Goal: Task Accomplishment & Management: Use online tool/utility

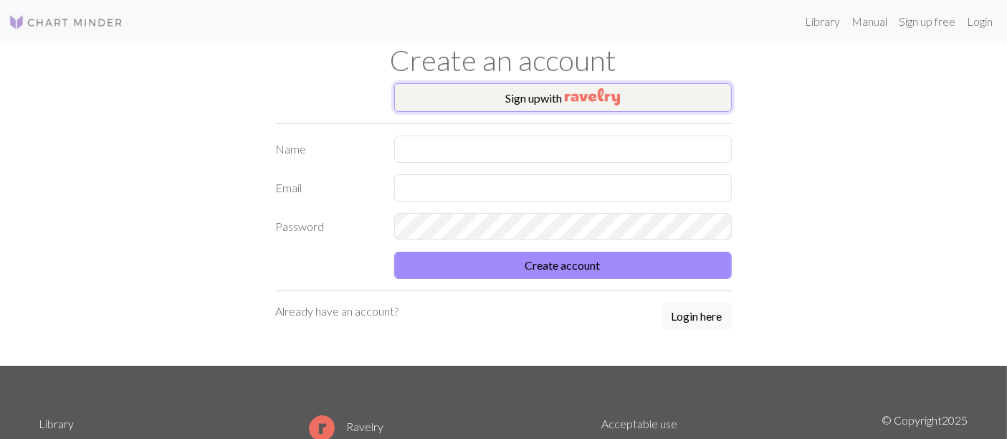
click at [522, 97] on button "Sign up with" at bounding box center [563, 97] width 338 height 29
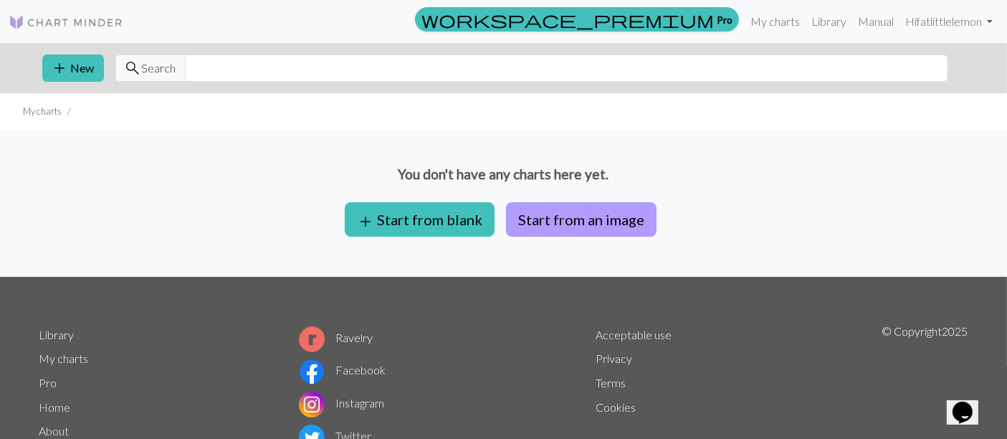
click at [581, 222] on button "Start from an image" at bounding box center [581, 219] width 150 height 34
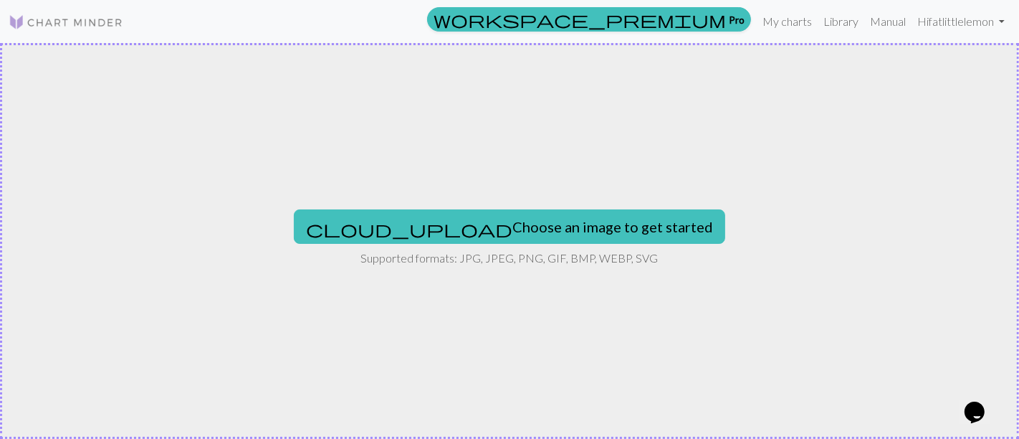
click at [477, 316] on div "cloud_upload Choose an image to get started Supported formats: JPG, JPEG, PNG, …" at bounding box center [509, 241] width 1019 height 396
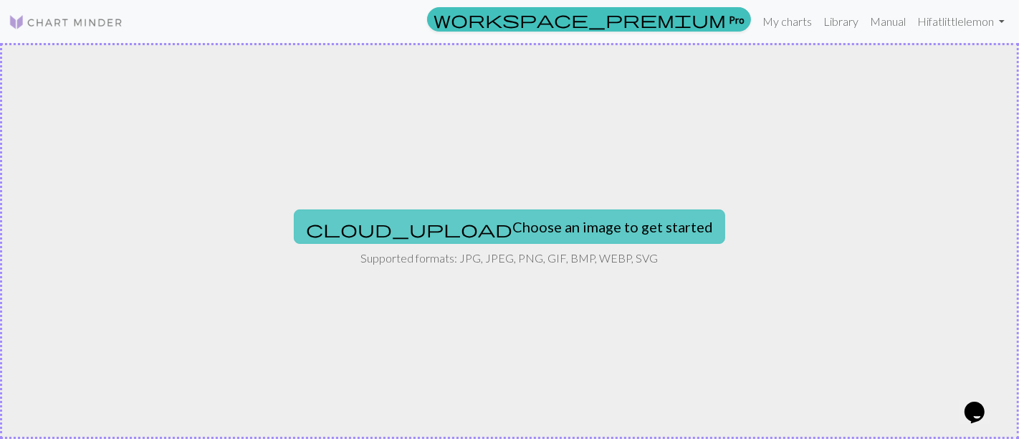
click at [530, 226] on button "cloud_upload Choose an image to get started" at bounding box center [509, 226] width 431 height 34
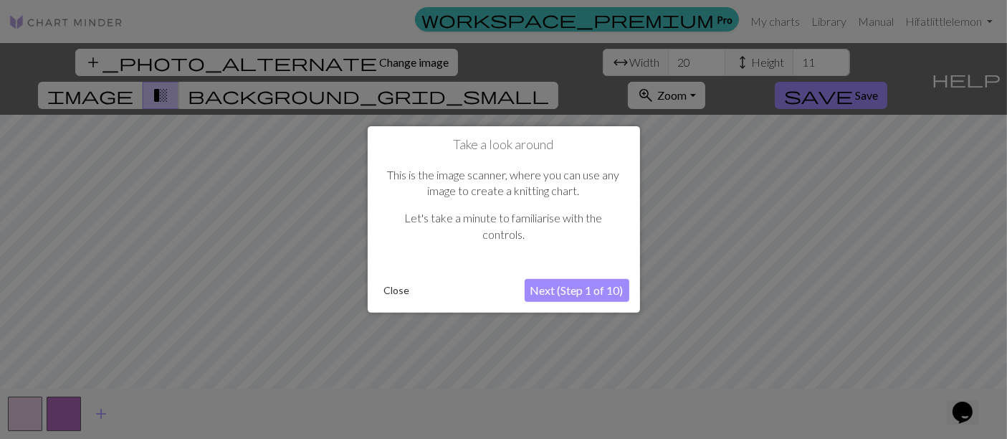
click at [598, 292] on button "Next (Step 1 of 10)" at bounding box center [577, 290] width 105 height 23
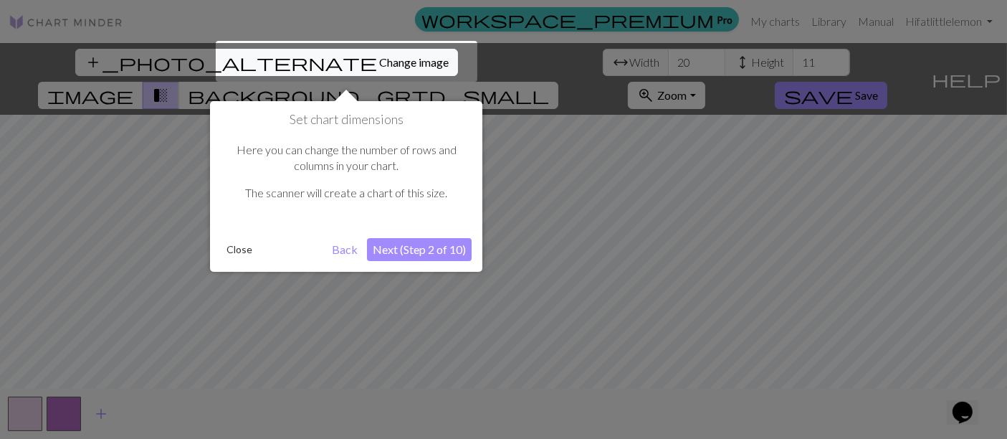
click at [369, 62] on div at bounding box center [347, 61] width 262 height 41
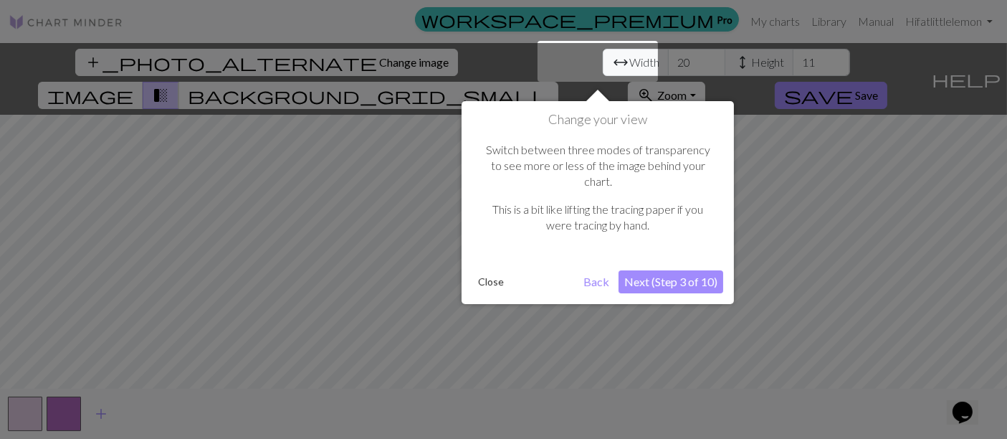
click at [664, 270] on button "Next (Step 3 of 10)" at bounding box center [670, 281] width 105 height 23
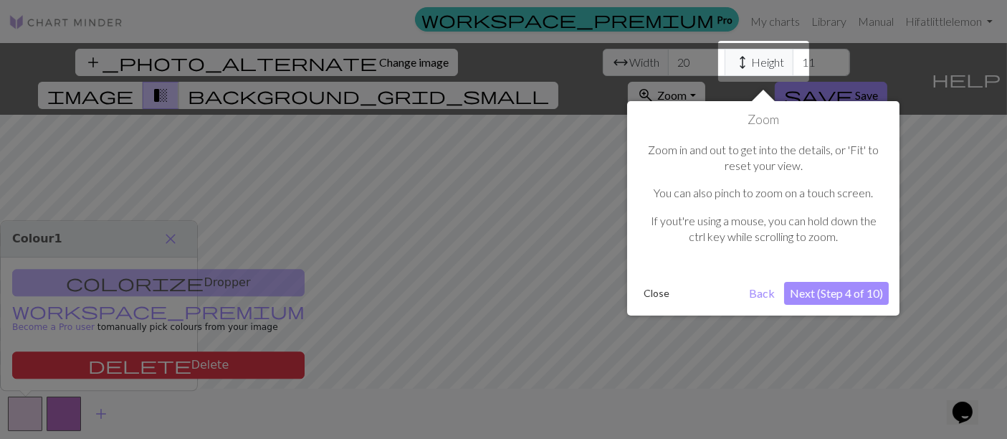
click at [848, 295] on button "Next (Step 4 of 10)" at bounding box center [836, 293] width 105 height 23
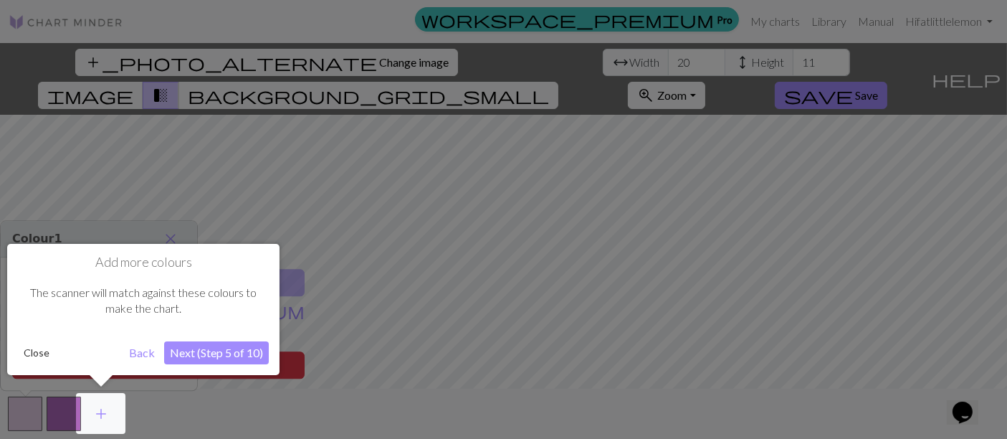
click at [242, 351] on button "Next (Step 5 of 10)" at bounding box center [216, 352] width 105 height 23
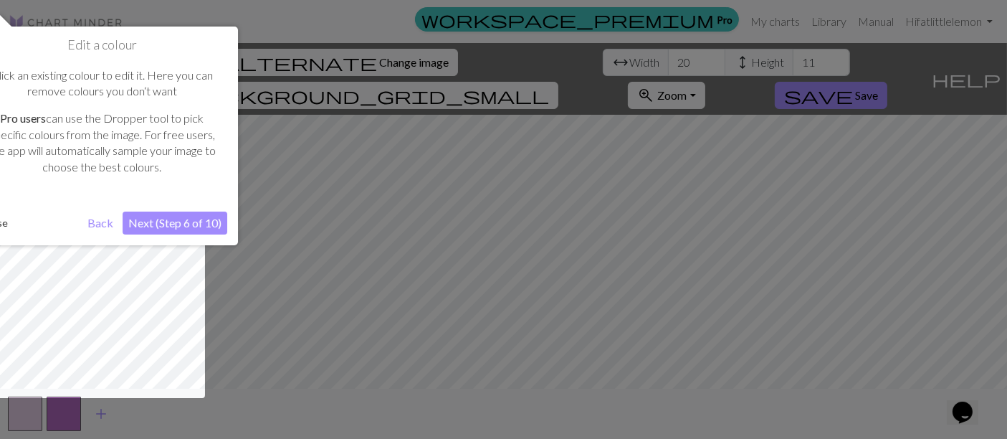
click at [196, 221] on button "Next (Step 6 of 10)" at bounding box center [175, 222] width 105 height 23
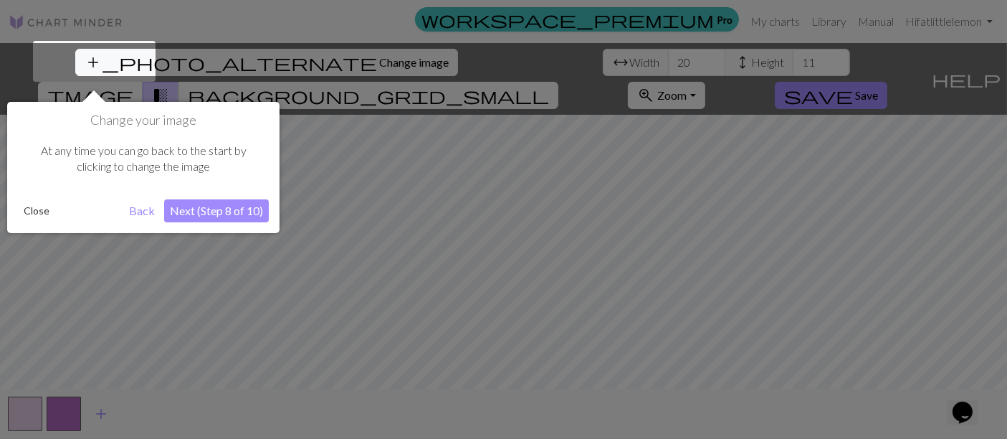
click at [196, 221] on button "Next (Step 8 of 10)" at bounding box center [216, 210] width 105 height 23
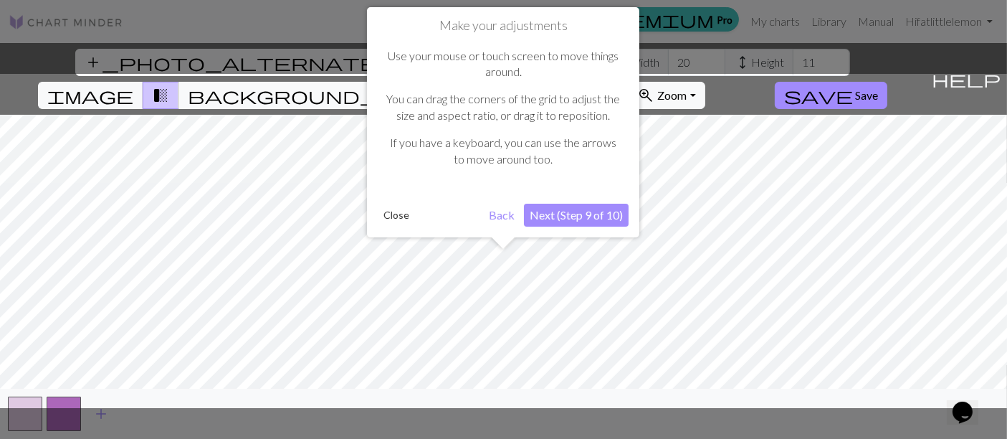
click at [578, 221] on button "Next (Step 9 of 10)" at bounding box center [576, 215] width 105 height 23
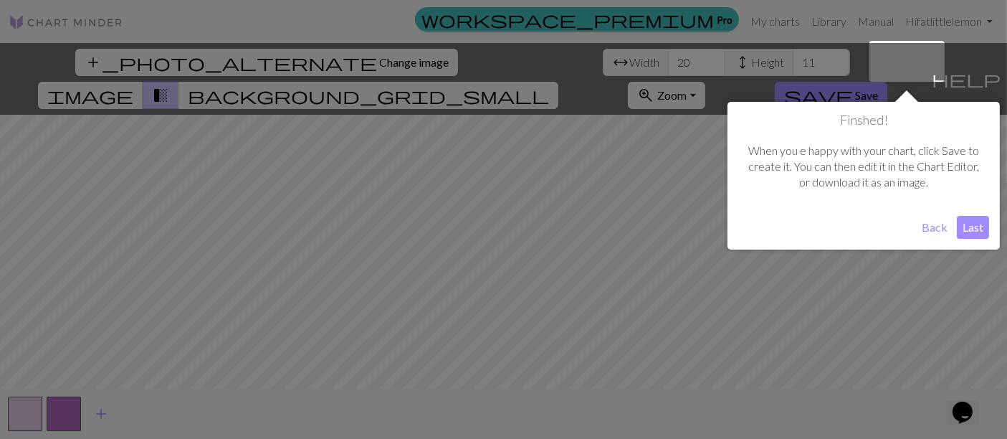
click at [975, 223] on button "Last" at bounding box center [973, 227] width 32 height 23
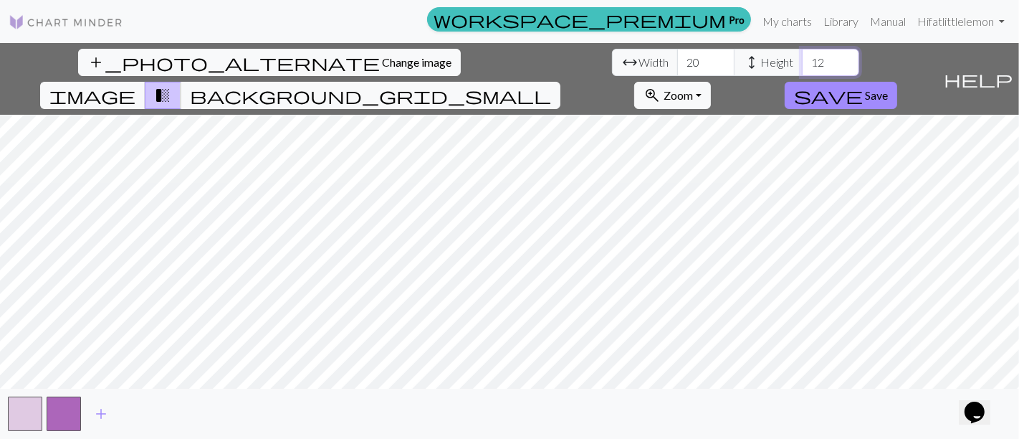
click at [802, 56] on input "12" at bounding box center [830, 62] width 57 height 27
click at [802, 56] on input "13" at bounding box center [830, 62] width 57 height 27
click at [802, 56] on input "14" at bounding box center [830, 62] width 57 height 27
click at [802, 56] on input "15" at bounding box center [830, 62] width 57 height 27
click at [802, 56] on input "16" at bounding box center [830, 62] width 57 height 27
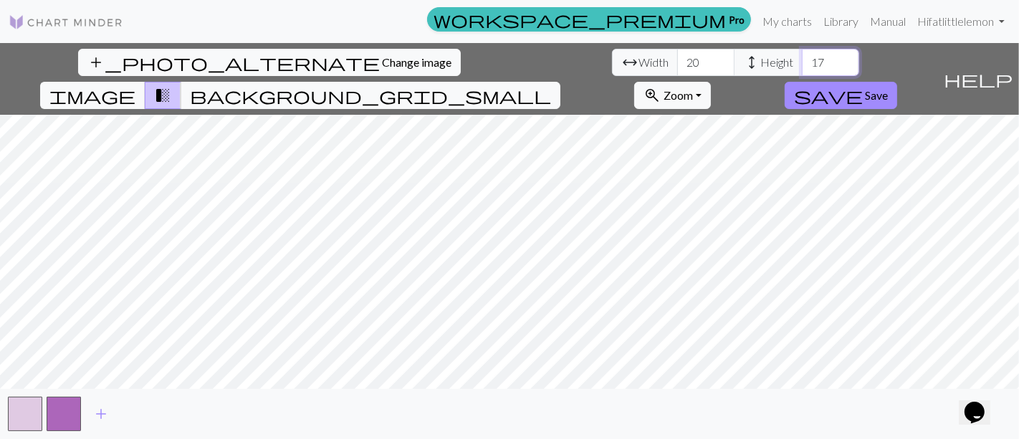
click at [802, 56] on input "17" at bounding box center [830, 62] width 57 height 27
click at [802, 56] on input "18" at bounding box center [830, 62] width 57 height 27
click at [802, 56] on input "19" at bounding box center [830, 62] width 57 height 27
type input "20"
click at [802, 56] on input "20" at bounding box center [830, 62] width 57 height 27
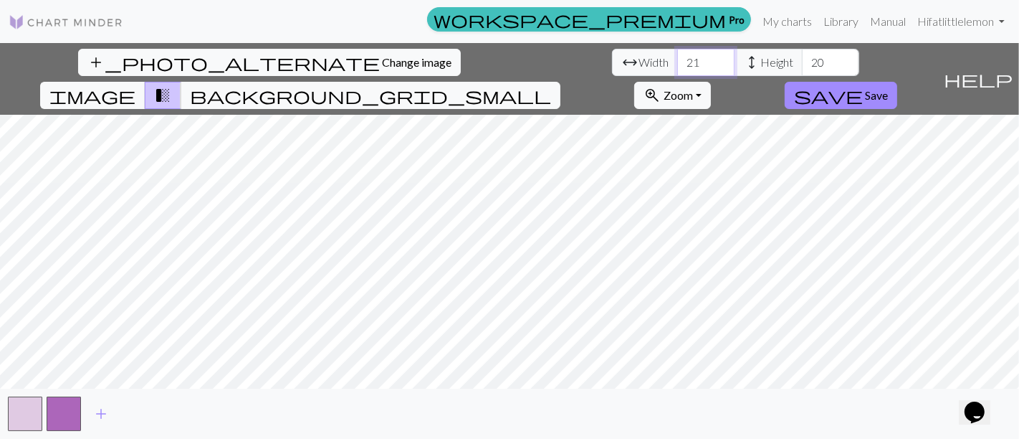
click at [677, 58] on input "21" at bounding box center [705, 62] width 57 height 27
click at [677, 58] on input "22" at bounding box center [705, 62] width 57 height 27
click at [677, 58] on input "23" at bounding box center [705, 62] width 57 height 27
click at [677, 58] on input "24" at bounding box center [705, 62] width 57 height 27
click at [677, 58] on input "25" at bounding box center [705, 62] width 57 height 27
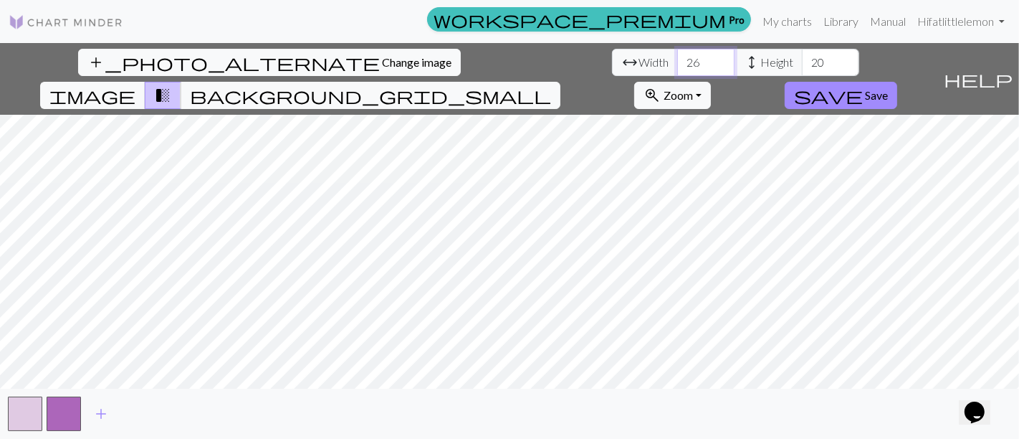
click at [677, 58] on input "26" at bounding box center [705, 62] width 57 height 27
type input "27"
click at [677, 58] on input "27" at bounding box center [705, 62] width 57 height 27
click at [135, 85] on span "image" at bounding box center [92, 95] width 86 height 20
click at [181, 82] on button "transition_fade" at bounding box center [163, 95] width 37 height 27
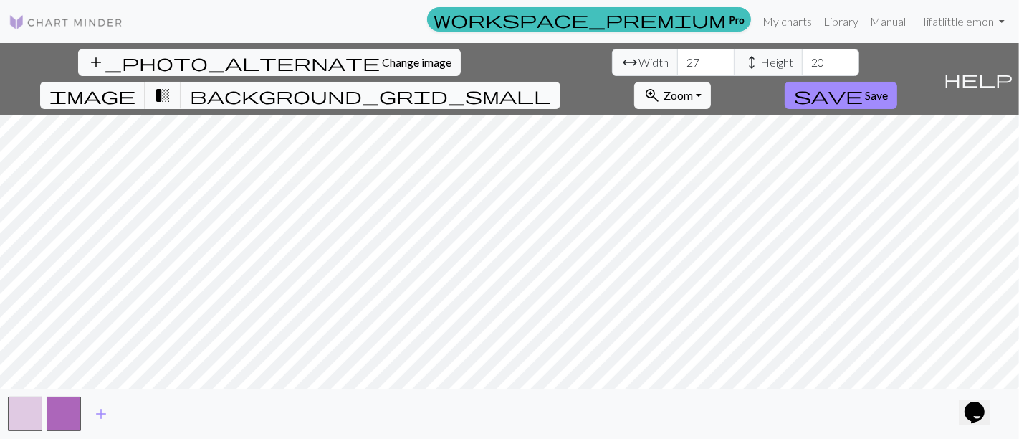
click at [551, 85] on span "background_grid_small" at bounding box center [370, 95] width 361 height 20
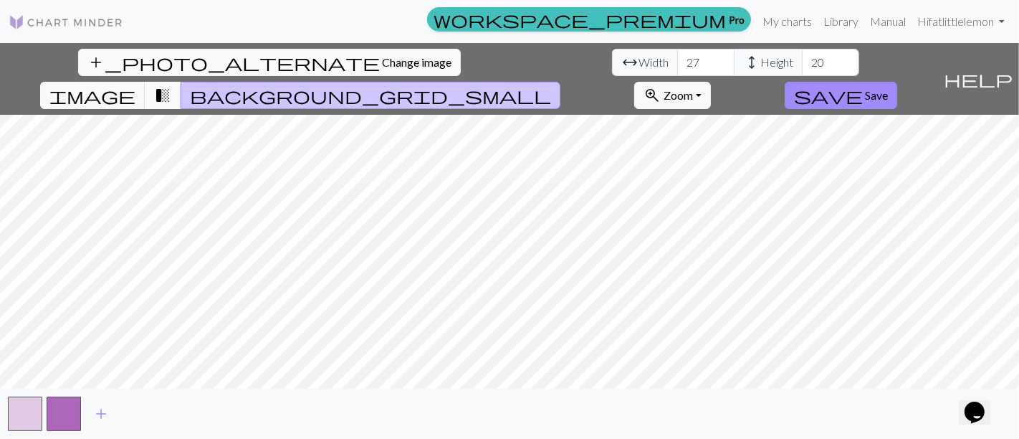
click at [171, 85] on span "transition_fade" at bounding box center [162, 95] width 17 height 20
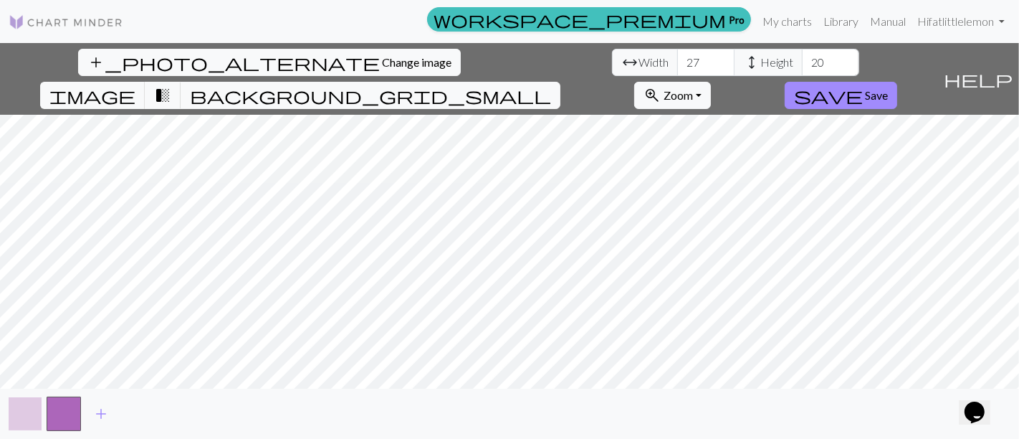
click at [30, 403] on button "button" at bounding box center [25, 413] width 34 height 34
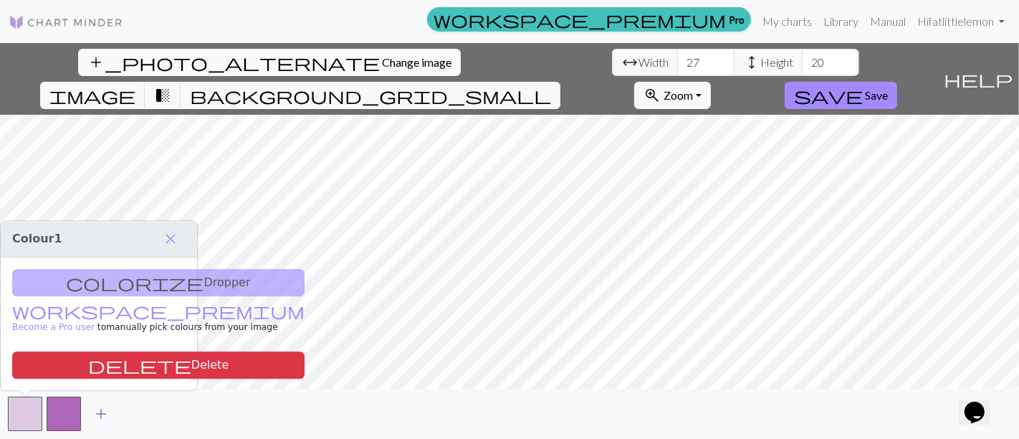
click at [106, 408] on span "add" at bounding box center [100, 413] width 17 height 20
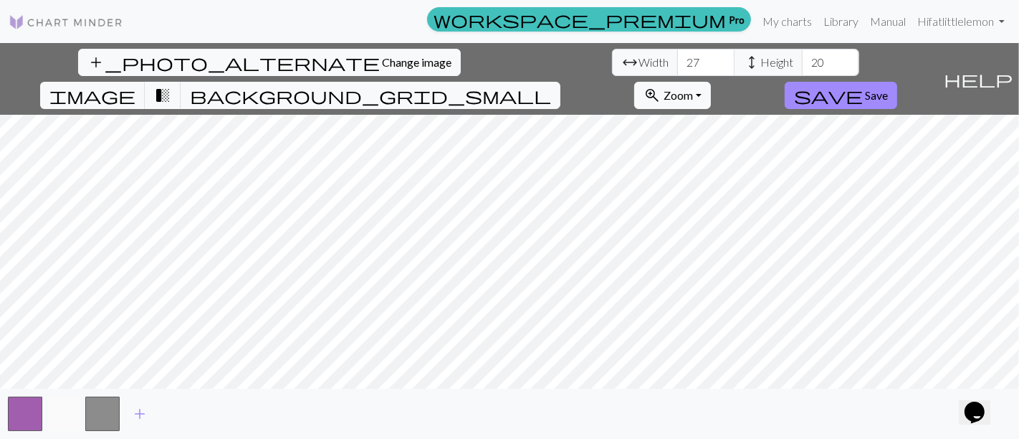
click at [66, 410] on button "button" at bounding box center [64, 413] width 34 height 34
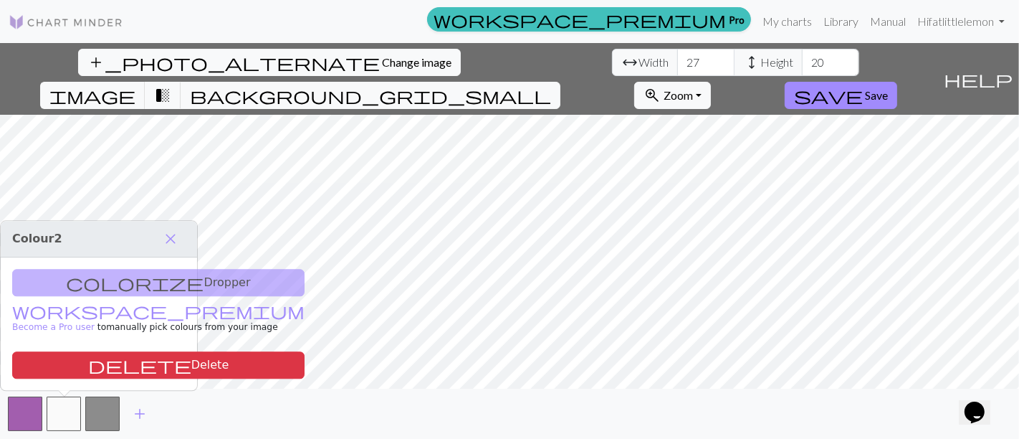
click at [140, 285] on div "colorize Dropper workspace_premium Become a Pro user to manually pick colours f…" at bounding box center [99, 323] width 196 height 133
click at [149, 279] on div "colorize Dropper workspace_premium Become a Pro user to manually pick colours f…" at bounding box center [99, 323] width 196 height 133
click at [166, 238] on span "close" at bounding box center [170, 239] width 17 height 20
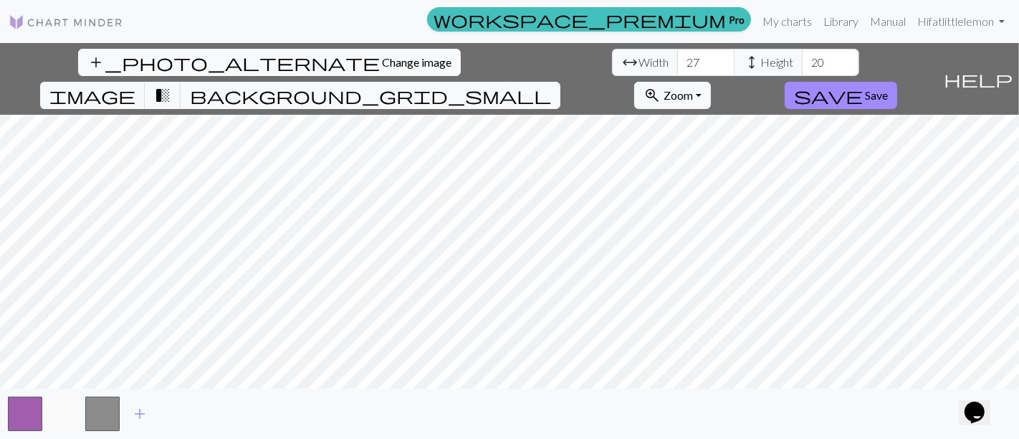
click at [70, 413] on button "button" at bounding box center [64, 413] width 34 height 34
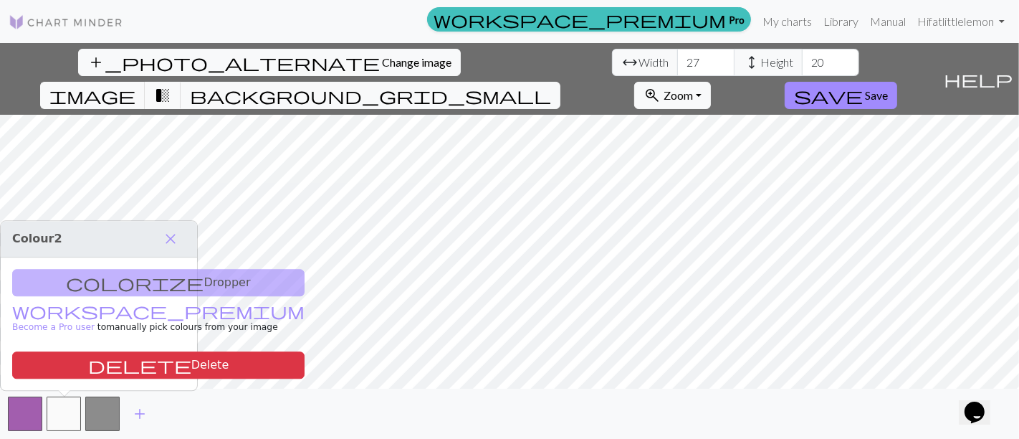
click at [110, 285] on div "colorize Dropper workspace_premium Become a Pro user to manually pick colours f…" at bounding box center [99, 323] width 196 height 133
click at [171, 232] on span "close" at bounding box center [170, 239] width 17 height 20
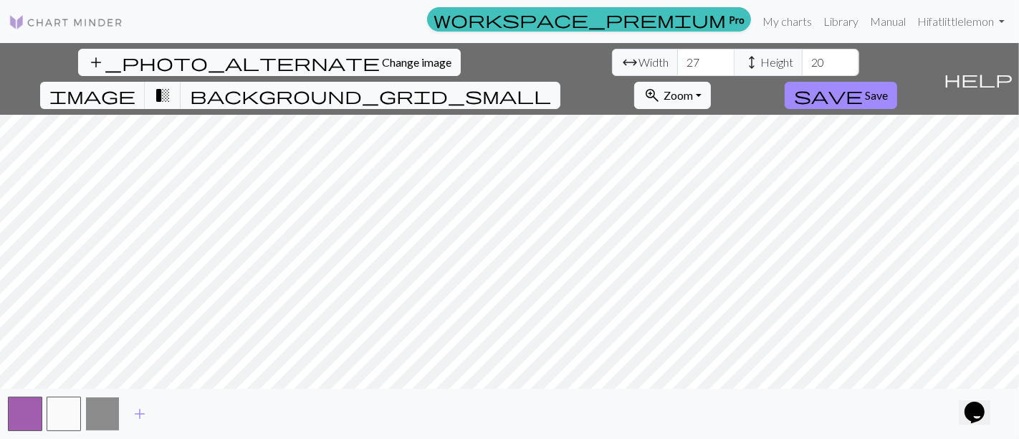
click at [105, 406] on button "button" at bounding box center [102, 413] width 34 height 34
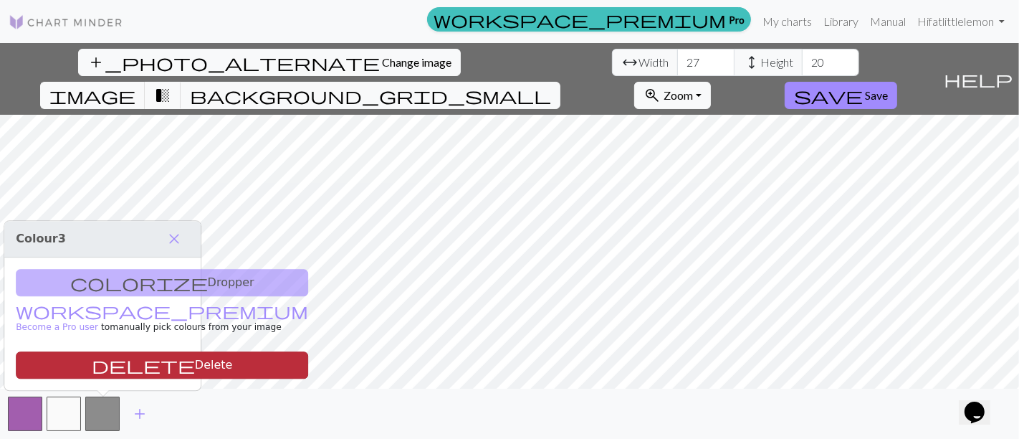
click at [113, 368] on button "delete Delete" at bounding box center [162, 364] width 292 height 27
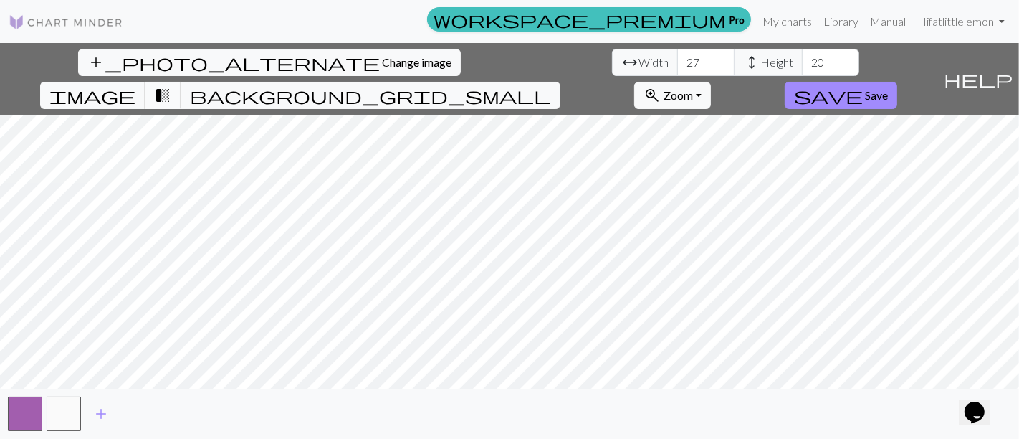
click at [171, 85] on span "transition_fade" at bounding box center [162, 95] width 17 height 20
click at [135, 85] on span "image" at bounding box center [92, 95] width 86 height 20
click at [171, 85] on span "transition_fade" at bounding box center [162, 95] width 17 height 20
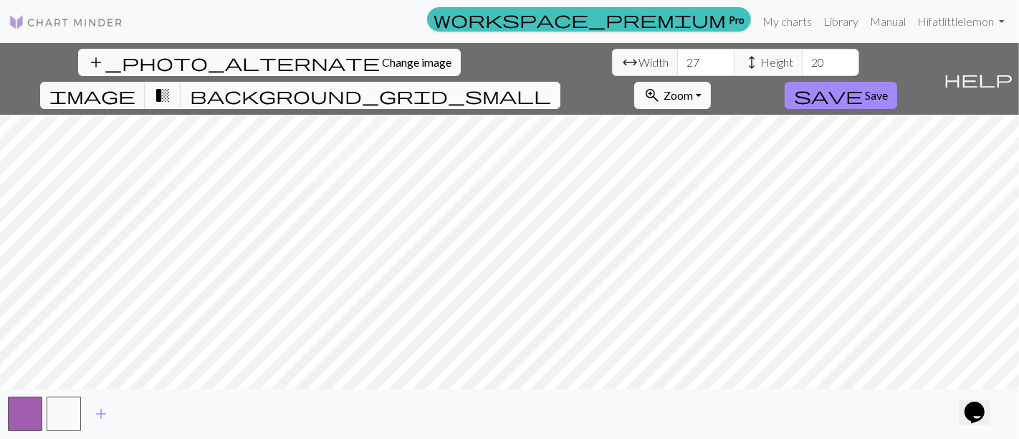
click at [560, 82] on button "background_grid_small" at bounding box center [371, 95] width 380 height 27
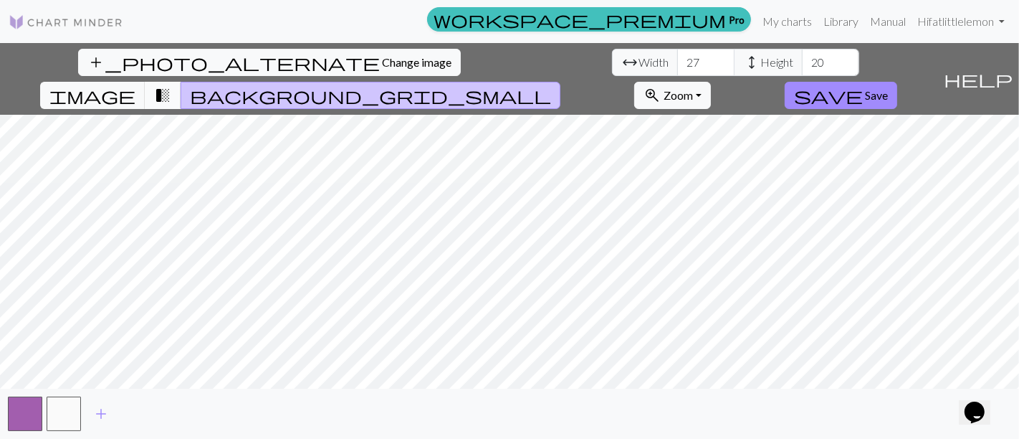
click at [171, 85] on span "transition_fade" at bounding box center [162, 95] width 17 height 20
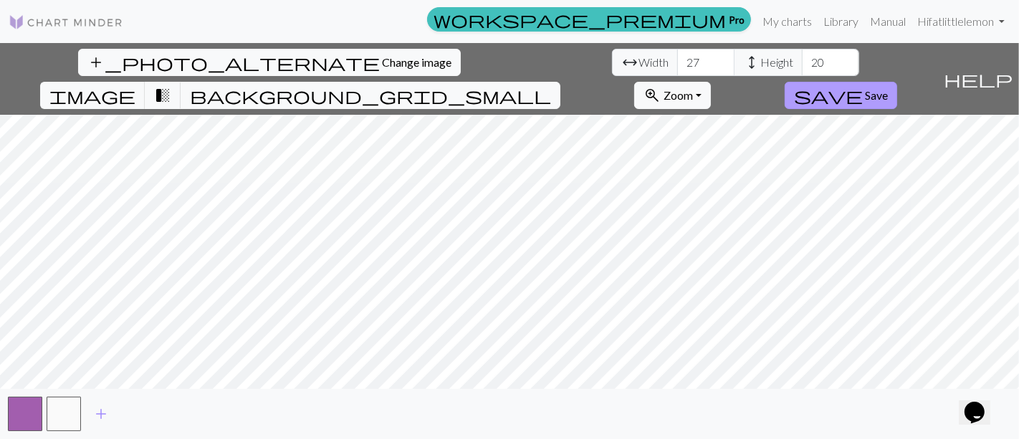
click at [863, 85] on span "save" at bounding box center [828, 95] width 69 height 20
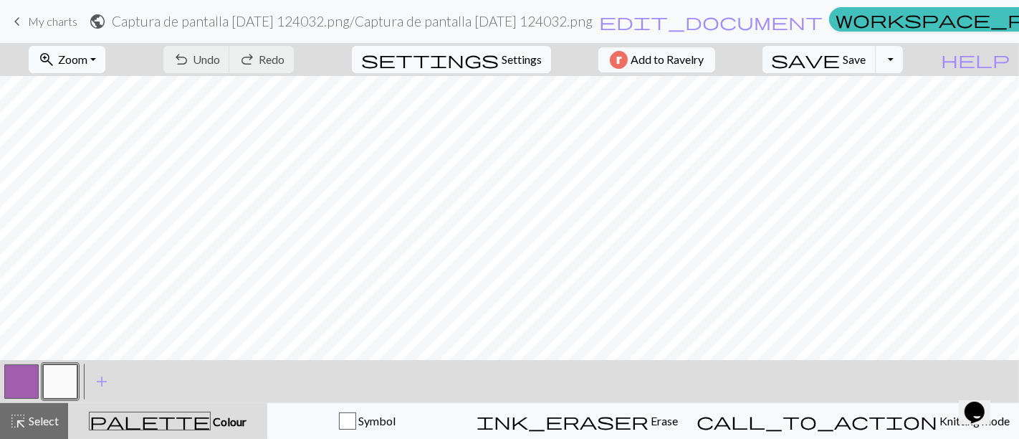
click at [87, 62] on span "Zoom" at bounding box center [72, 59] width 29 height 14
click at [103, 131] on button "Fit height" at bounding box center [85, 136] width 113 height 23
click at [866, 60] on span "Save" at bounding box center [854, 59] width 23 height 14
click at [903, 61] on button "Toggle Dropdown" at bounding box center [889, 59] width 27 height 27
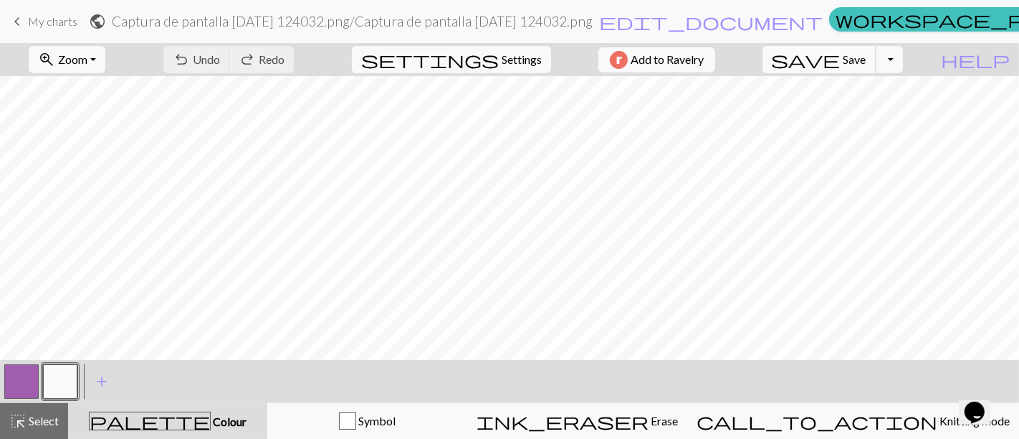
click at [841, 57] on span "save" at bounding box center [806, 59] width 69 height 20
click at [772, 16] on div "Chart saved" at bounding box center [509, 28] width 1019 height 57
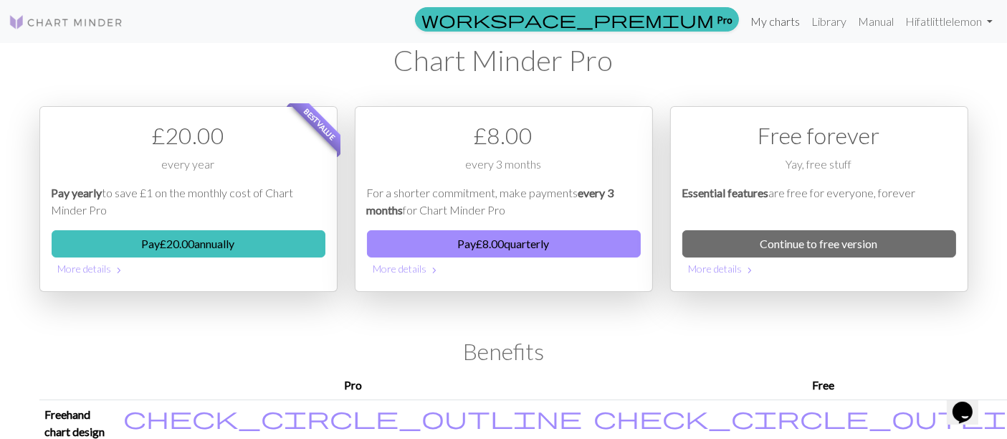
click at [790, 23] on link "My charts" at bounding box center [775, 21] width 61 height 29
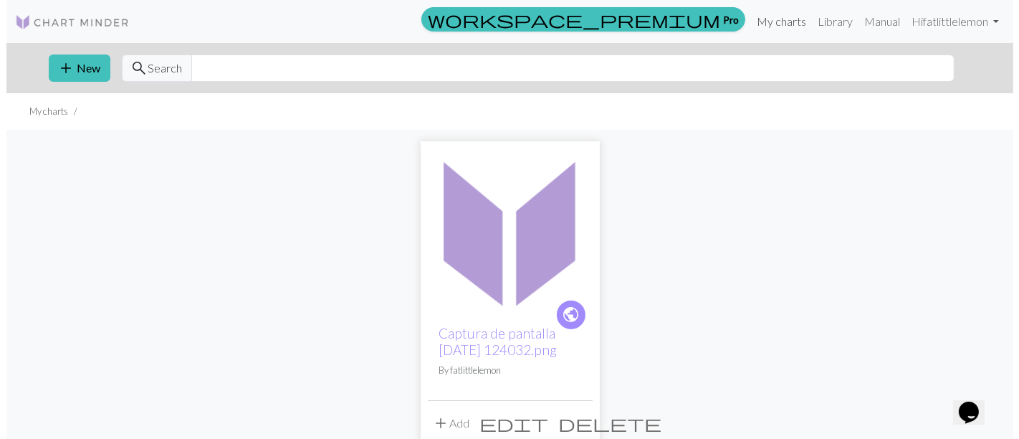
scroll to position [135, 0]
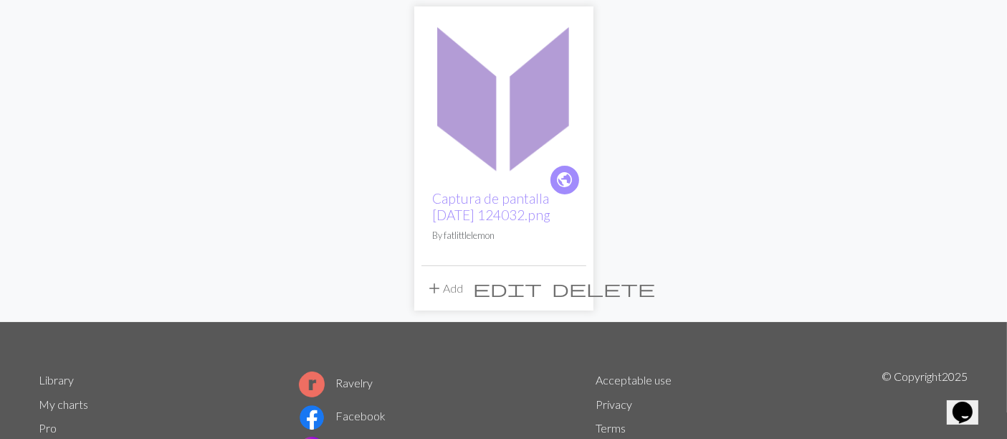
click at [537, 298] on span "edit" at bounding box center [508, 288] width 69 height 20
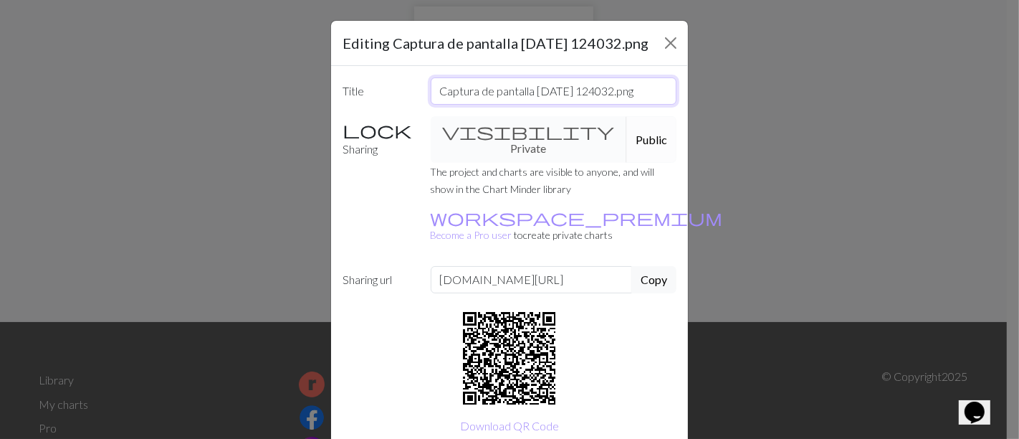
click at [630, 105] on input "Captura de pantalla [DATE] 124032.png" at bounding box center [554, 90] width 247 height 27
drag, startPoint x: 632, startPoint y: 114, endPoint x: 397, endPoint y: 120, distance: 235.1
click at [397, 105] on div "Title Captura de pantalla 2025-09-25 124032.png" at bounding box center [509, 90] width 351 height 27
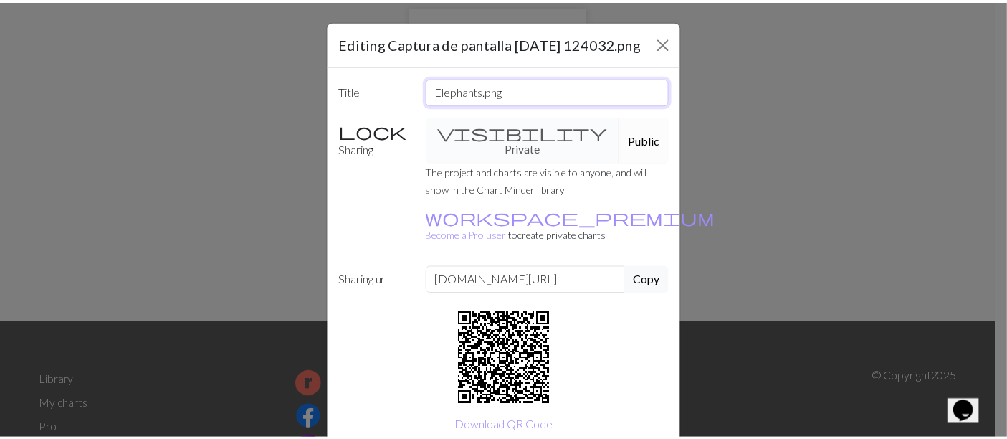
scroll to position [68, 0]
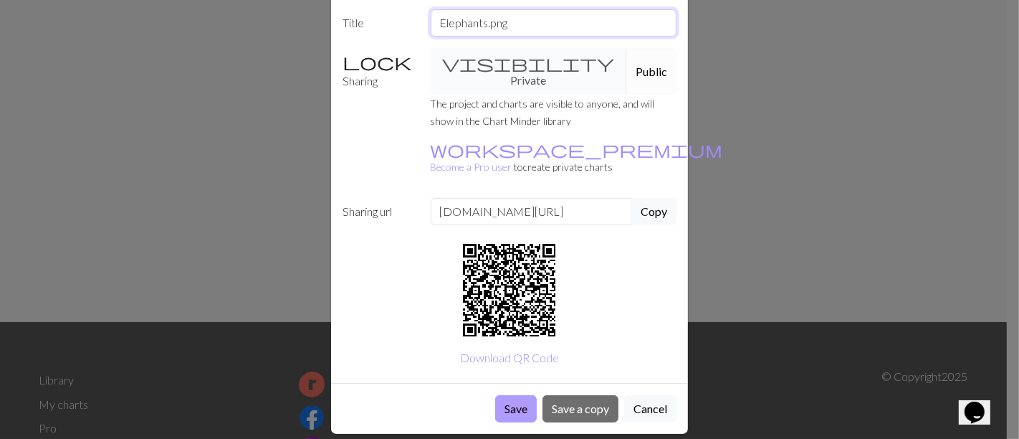
type input "Elephants.png"
click at [508, 395] on button "Save" at bounding box center [516, 408] width 42 height 27
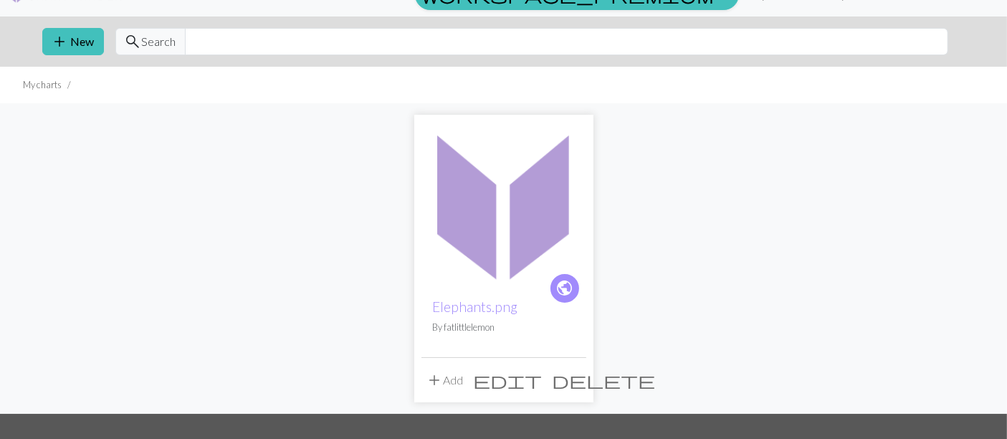
scroll to position [25, 0]
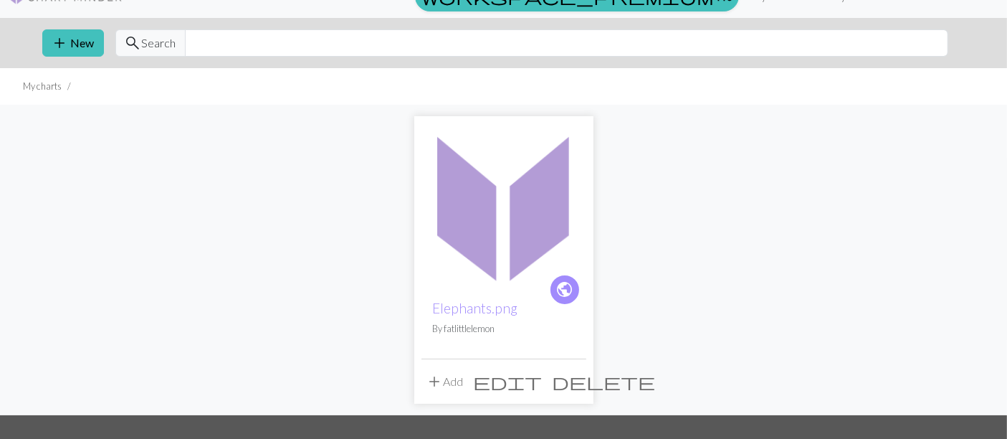
click at [519, 221] on img at bounding box center [503, 205] width 165 height 165
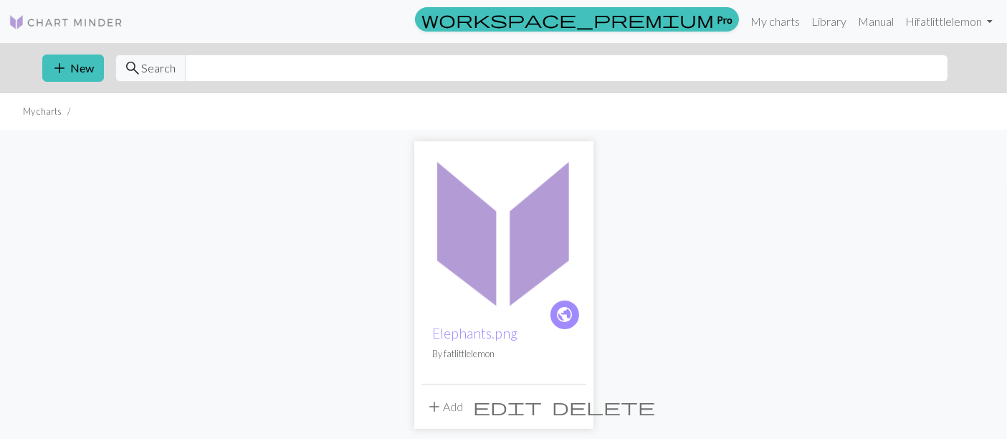
click at [542, 410] on span "edit" at bounding box center [508, 406] width 69 height 20
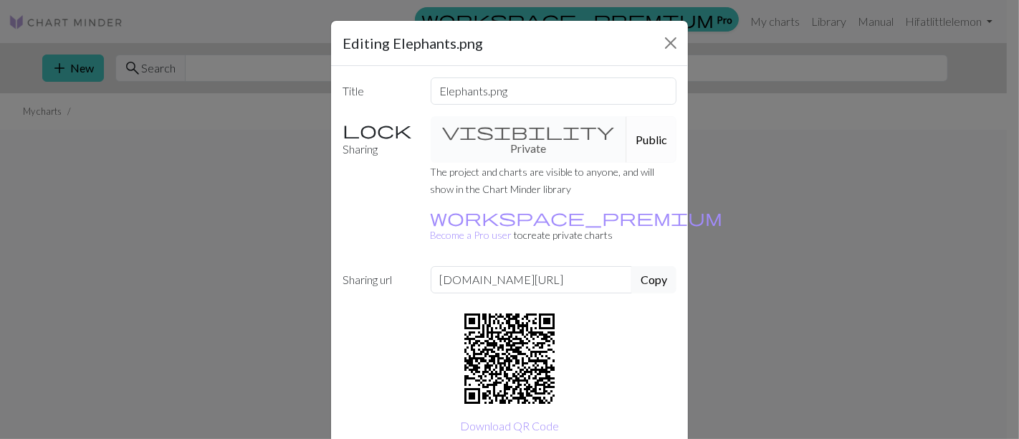
click at [676, 27] on div "Editing Elephants.png" at bounding box center [509, 43] width 357 height 45
click at [670, 46] on button "Close" at bounding box center [670, 43] width 23 height 23
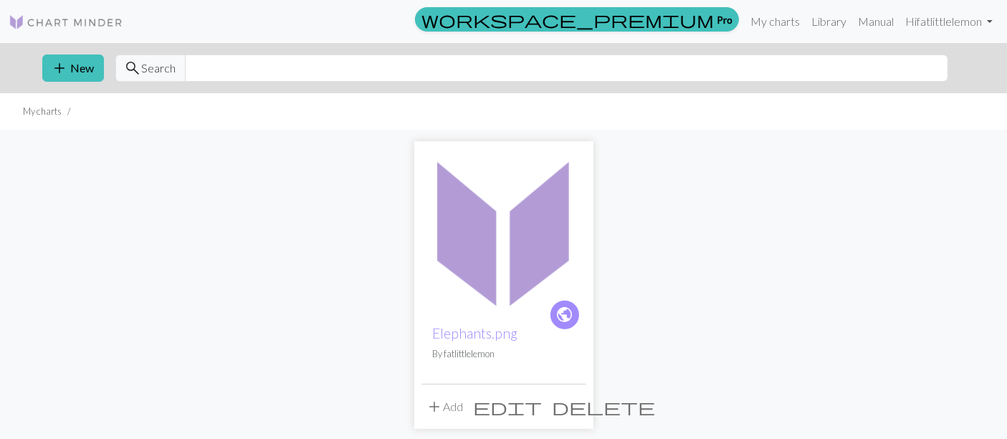
click at [449, 403] on button "add Add" at bounding box center [444, 406] width 47 height 27
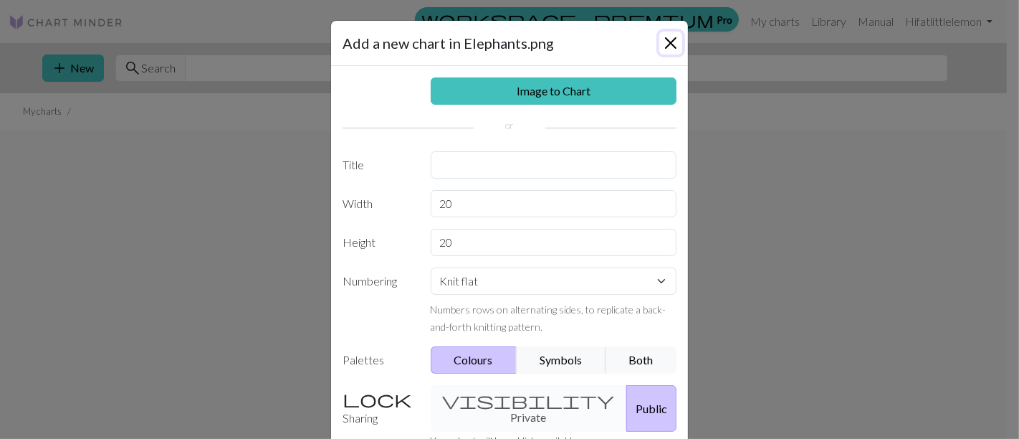
click at [667, 48] on button "Close" at bounding box center [670, 43] width 23 height 23
